Goal: Navigation & Orientation: Find specific page/section

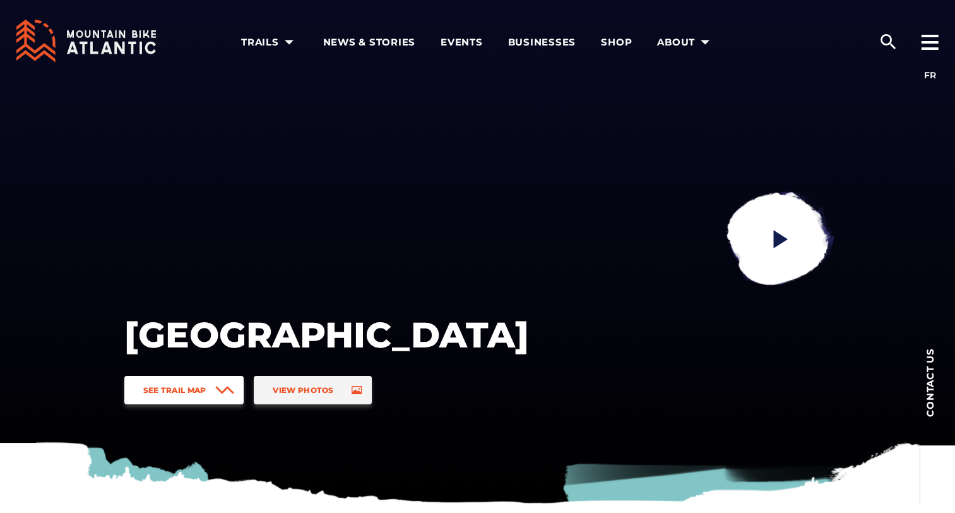
click at [187, 390] on span "See Trail Map" at bounding box center [174, 389] width 63 height 9
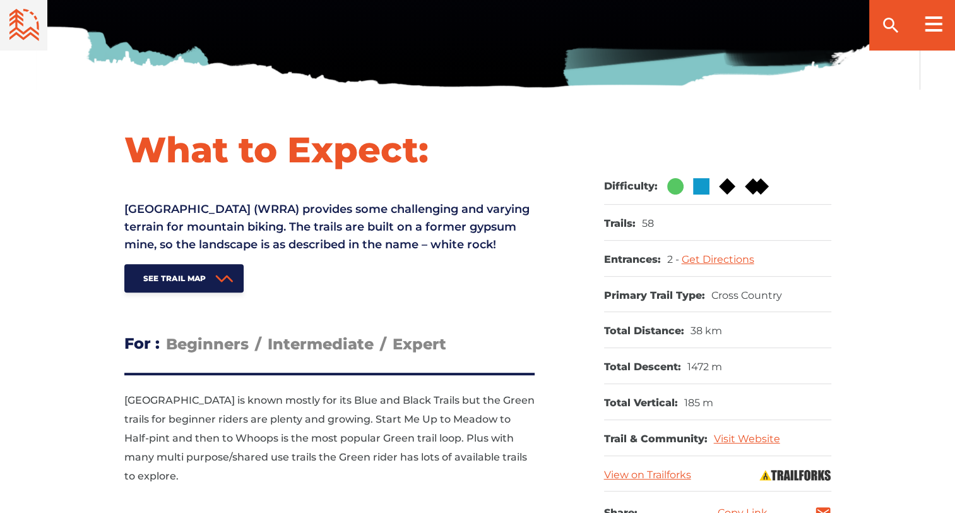
scroll to position [418, 0]
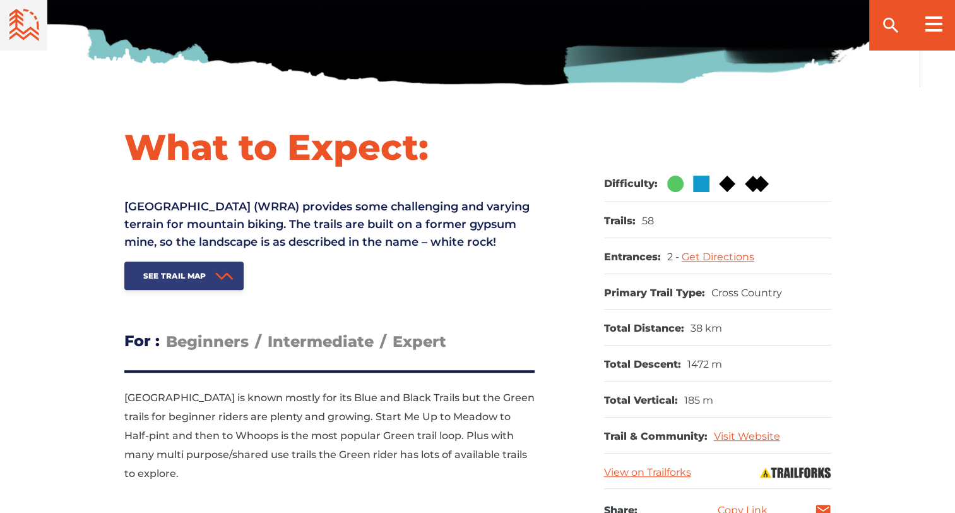
click at [197, 280] on span "See Trail Map" at bounding box center [174, 275] width 63 height 9
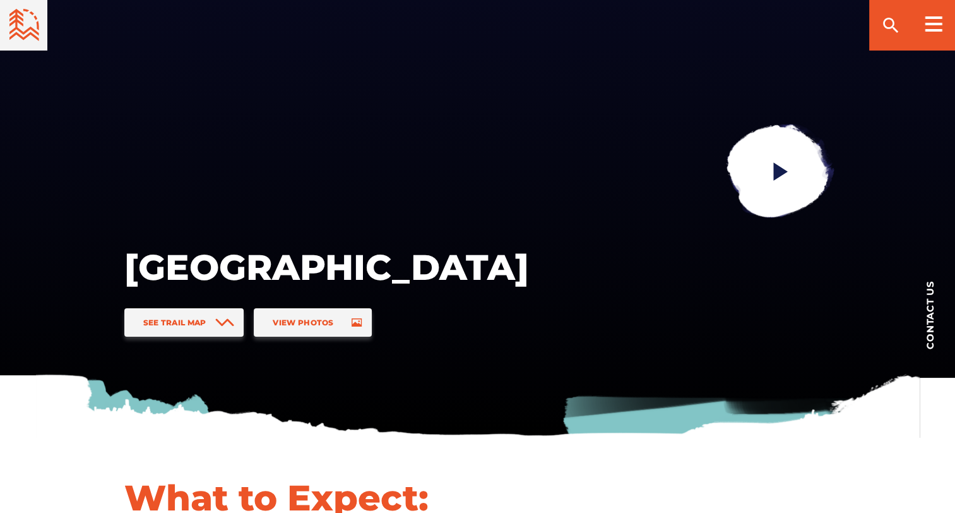
scroll to position [0, 0]
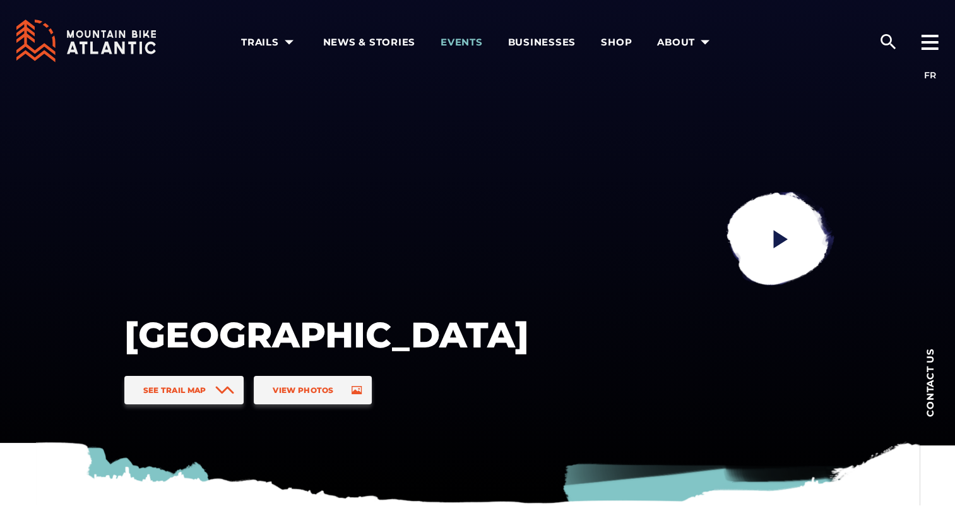
click at [460, 45] on span "Events" at bounding box center [462, 42] width 42 height 13
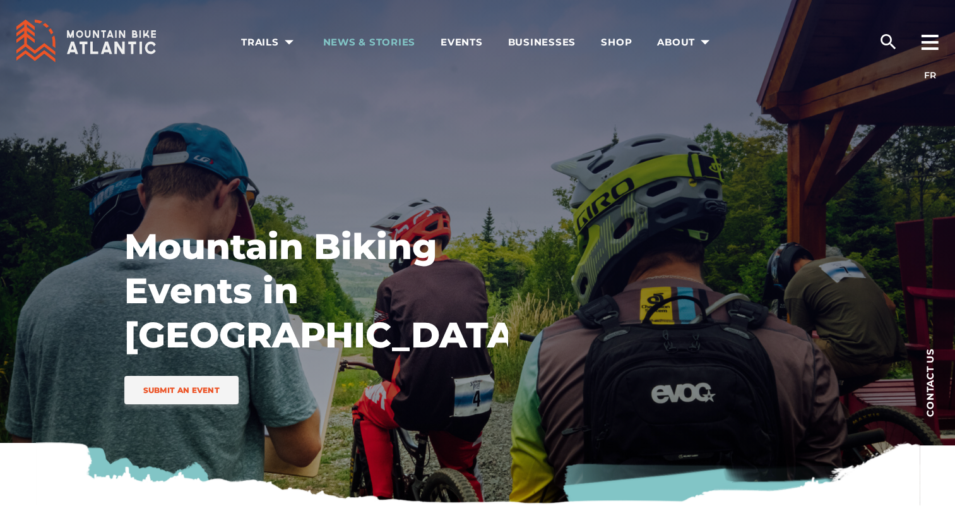
click at [374, 46] on span "News & Stories" at bounding box center [369, 42] width 93 height 13
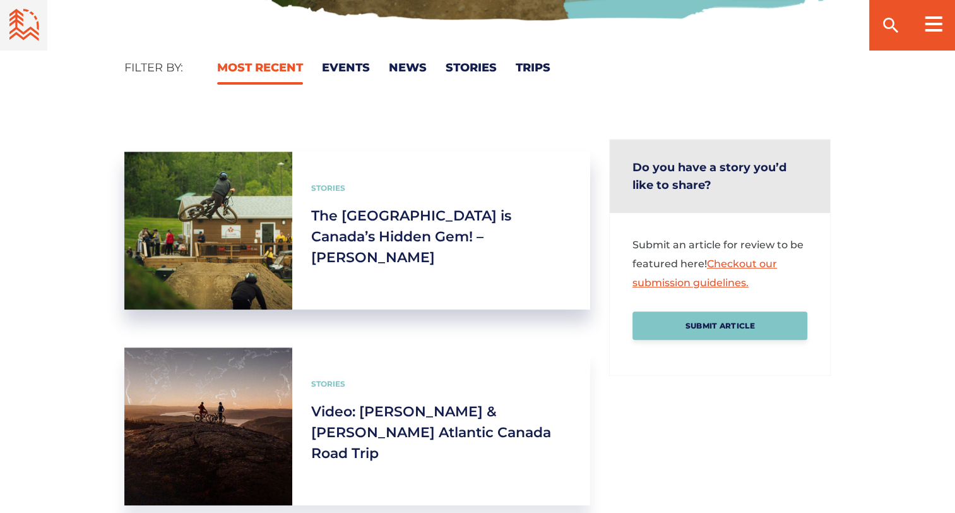
scroll to position [505, 0]
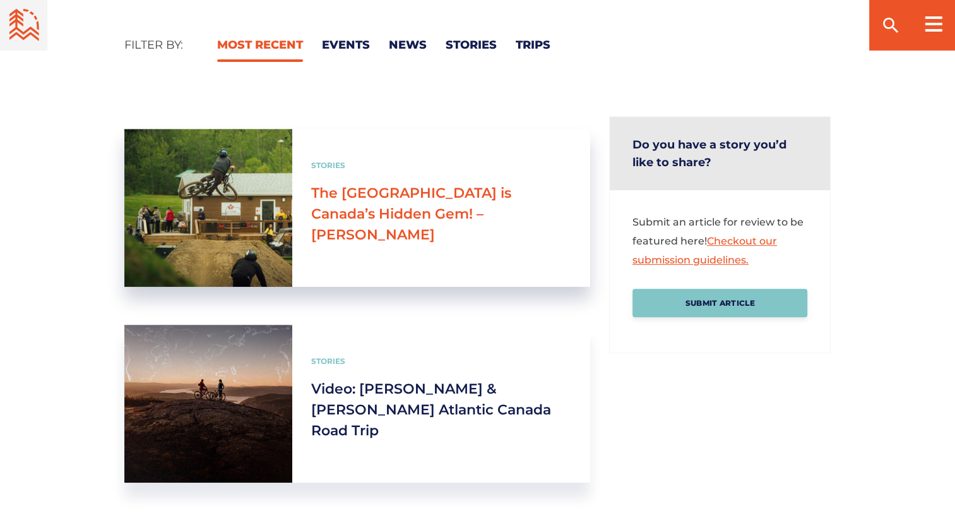
click at [404, 215] on link "The [GEOGRAPHIC_DATA] is Canada’s Hidden Gem! – [PERSON_NAME]" at bounding box center [411, 213] width 200 height 59
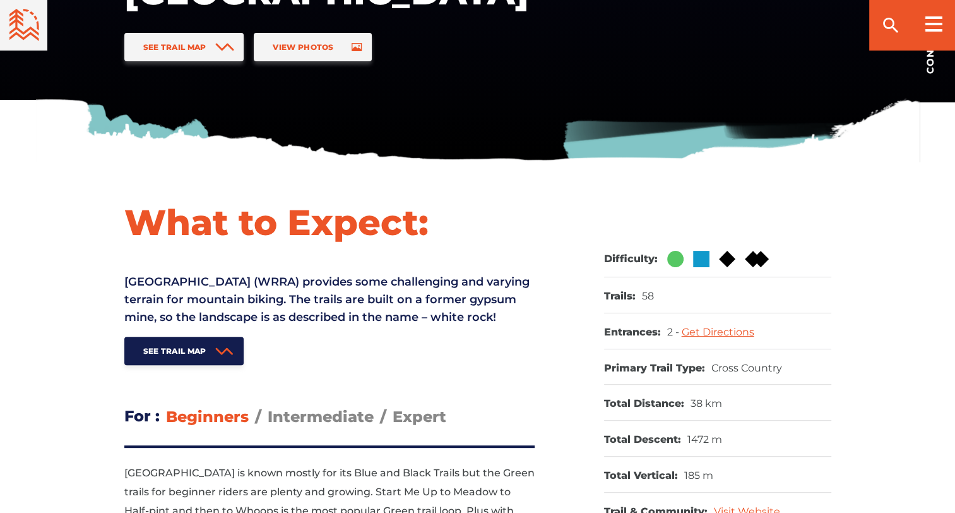
scroll to position [568, 0]
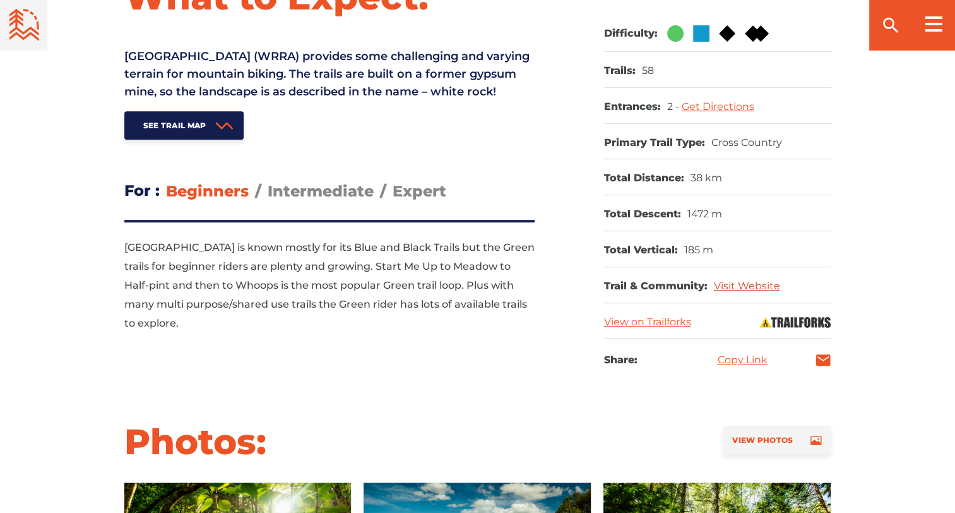
click at [761, 283] on link "Visit Website" at bounding box center [747, 286] width 66 height 12
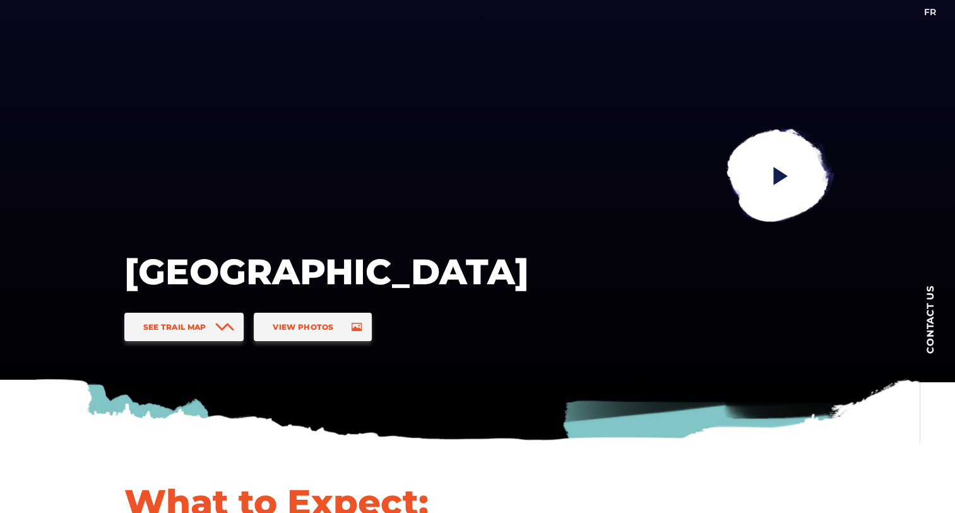
scroll to position [0, 0]
